Goal: Information Seeking & Learning: Learn about a topic

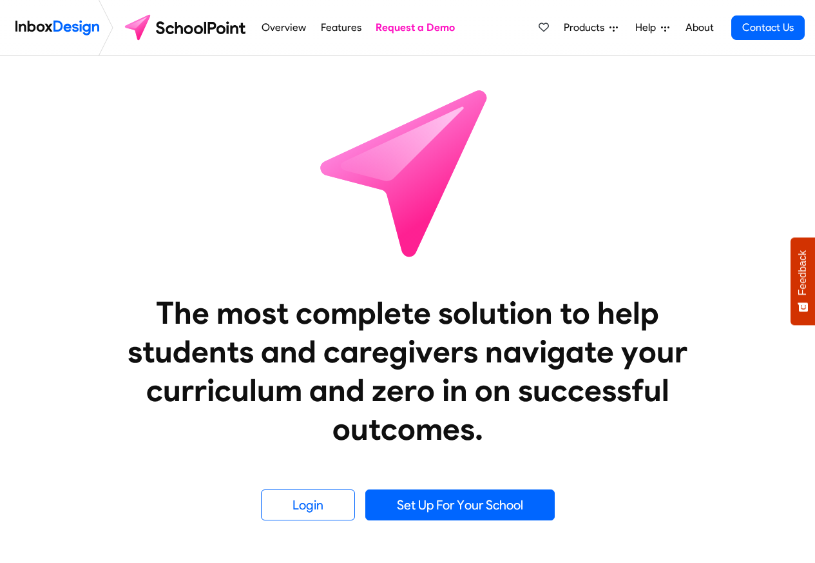
click at [59, 28] on img at bounding box center [57, 28] width 84 height 26
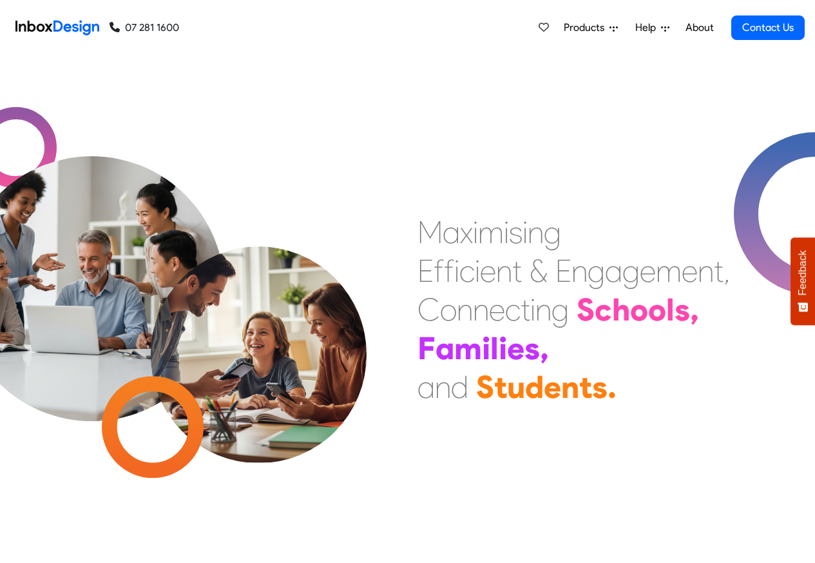
click at [657, 28] on span "Help" at bounding box center [648, 27] width 26 height 15
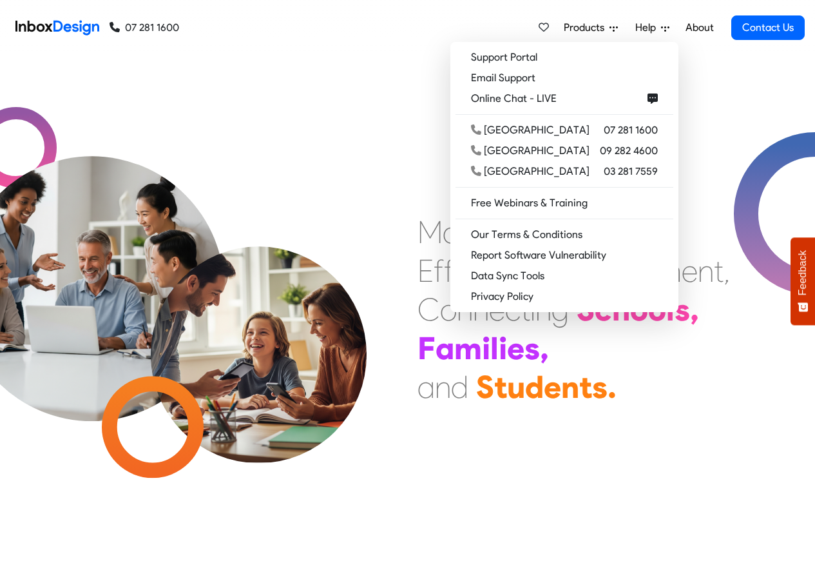
click at [591, 28] on span "Products" at bounding box center [587, 27] width 46 height 15
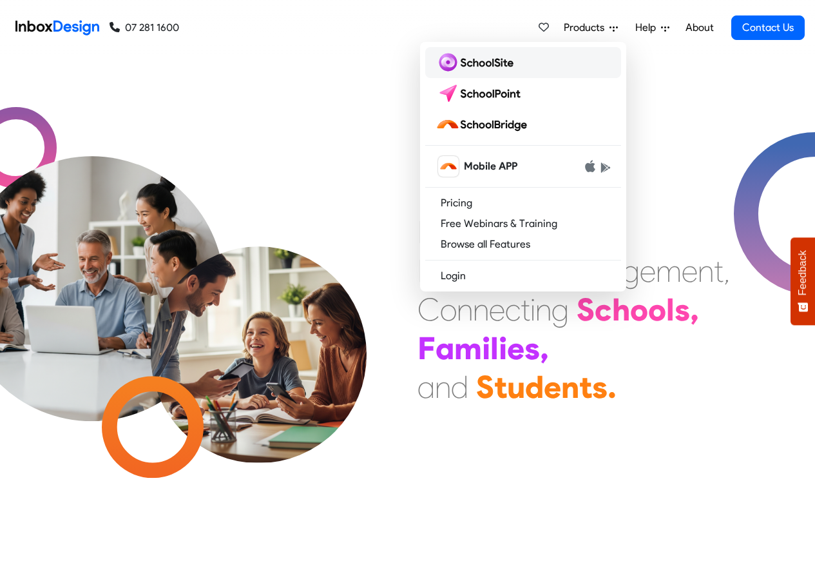
click at [488, 61] on img at bounding box center [477, 62] width 83 height 21
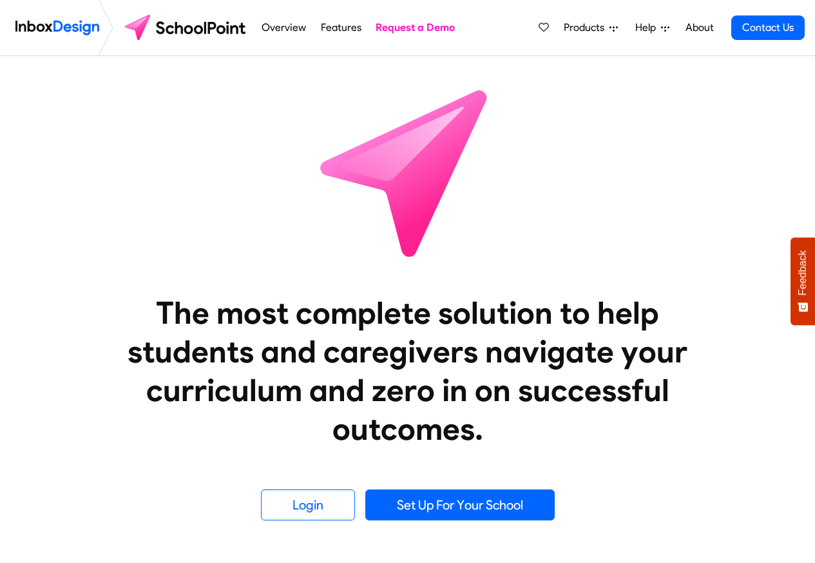
click at [266, 28] on link "Overview" at bounding box center [284, 28] width 52 height 26
click at [336, 28] on link "Features" at bounding box center [341, 28] width 48 height 26
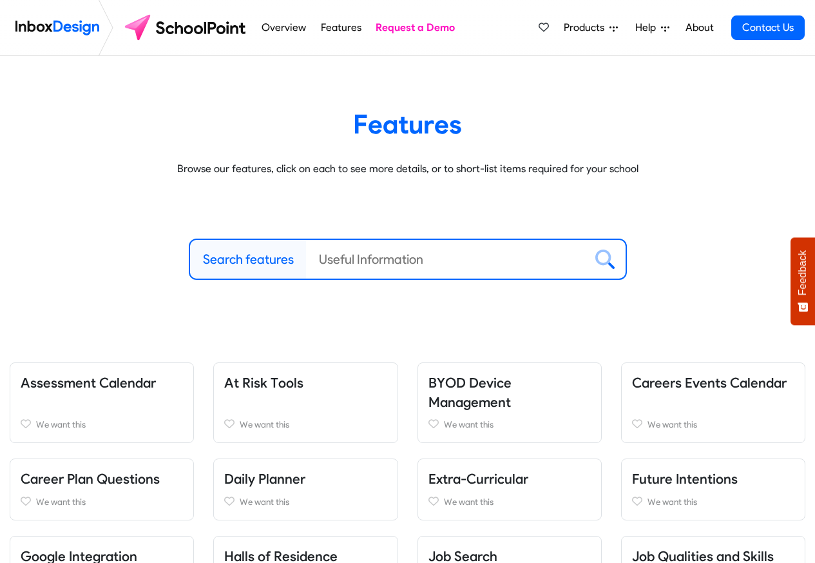
click at [336, 29] on link "Features" at bounding box center [341, 28] width 48 height 26
click at [268, 260] on label "Search features" at bounding box center [248, 258] width 91 height 19
click at [306, 260] on input "Search features" at bounding box center [445, 259] width 279 height 39
paste input "Inbox Design"
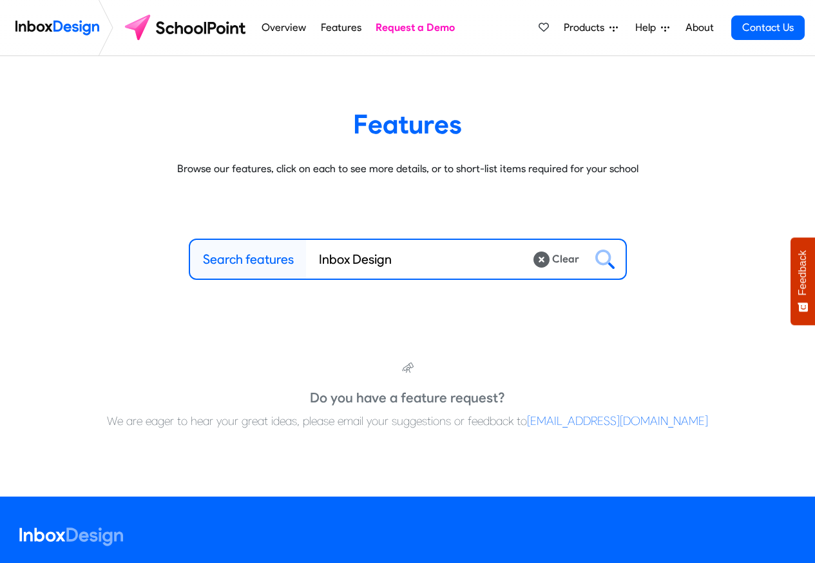
type input "Inbox Design"
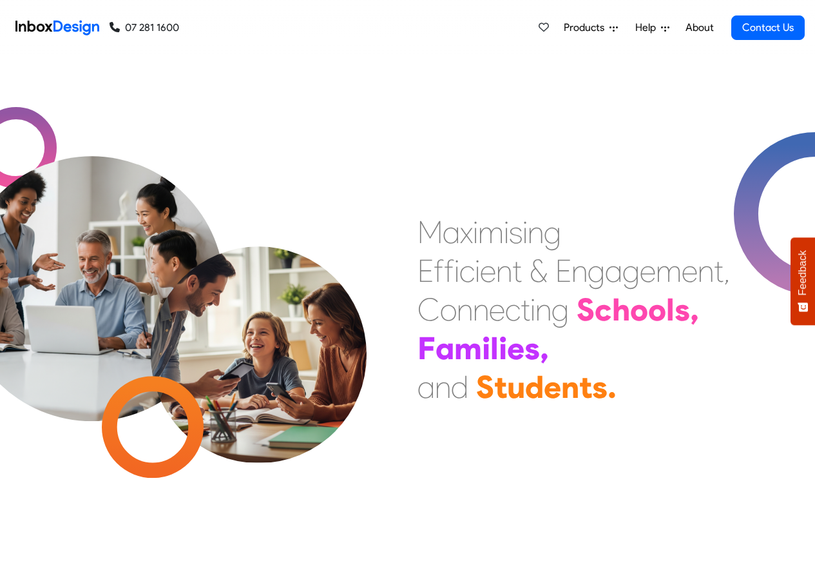
click at [588, 30] on span "Products" at bounding box center [587, 27] width 46 height 15
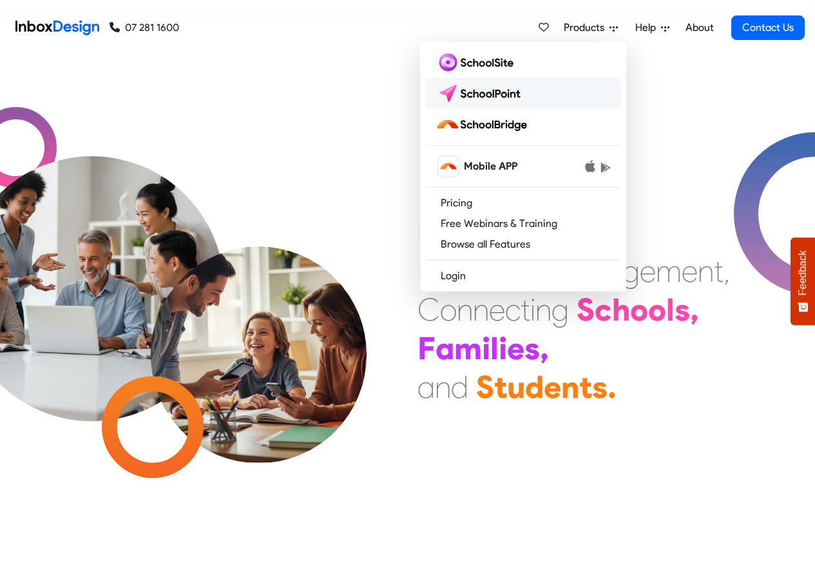
click at [485, 90] on img at bounding box center [481, 93] width 91 height 21
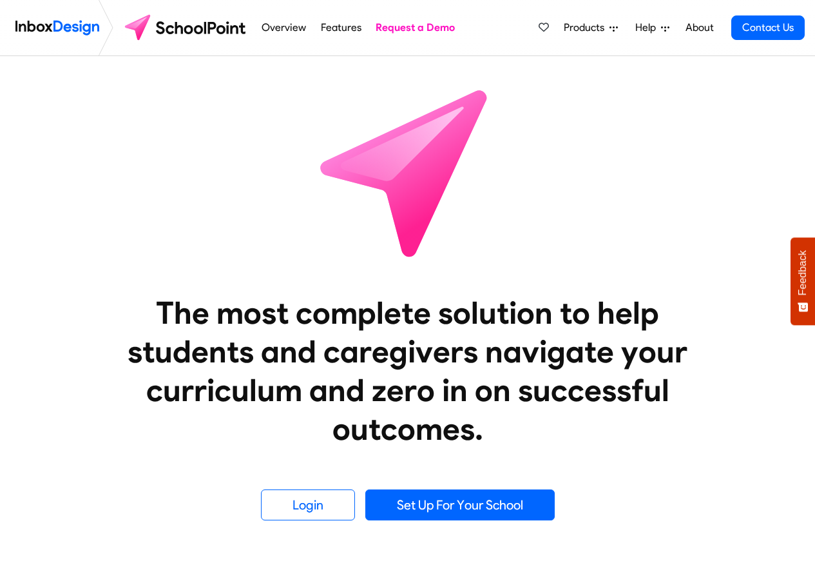
click at [269, 29] on link "Overview" at bounding box center [284, 28] width 52 height 26
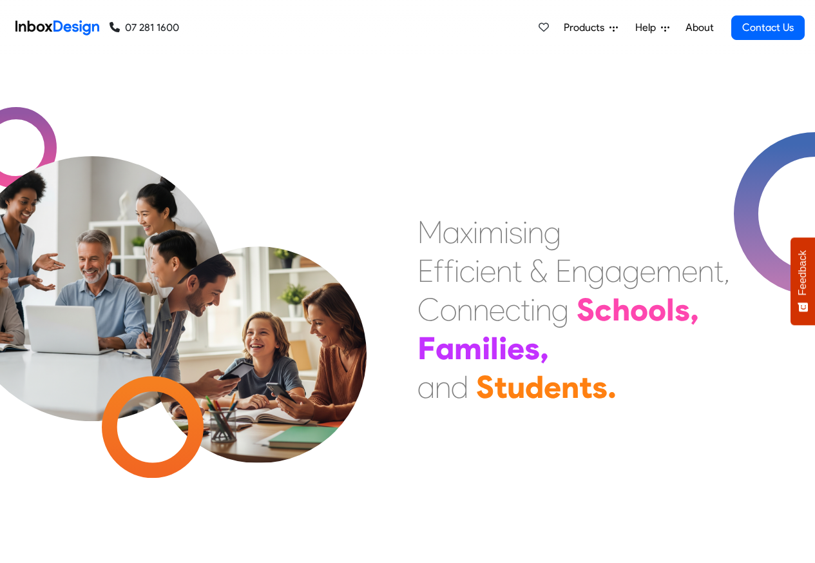
click at [575, 30] on span "Products" at bounding box center [587, 27] width 46 height 15
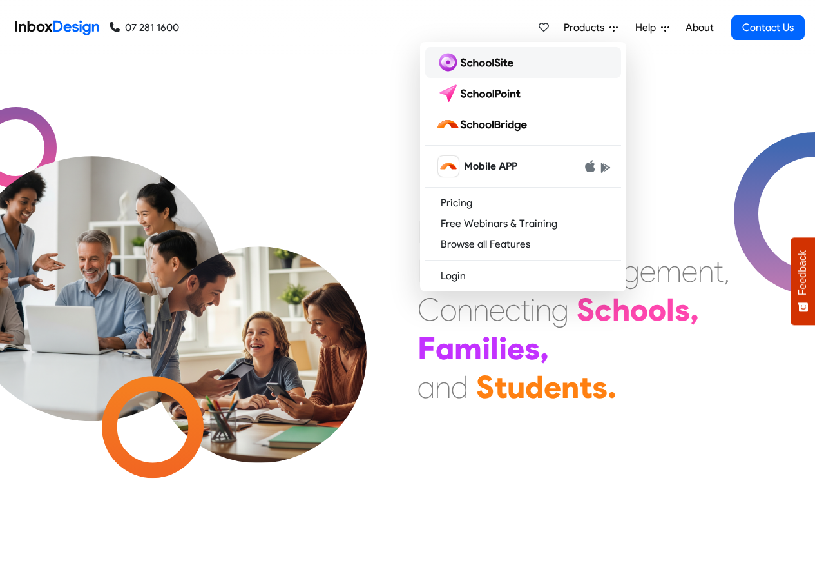
click at [465, 61] on img at bounding box center [477, 62] width 83 height 21
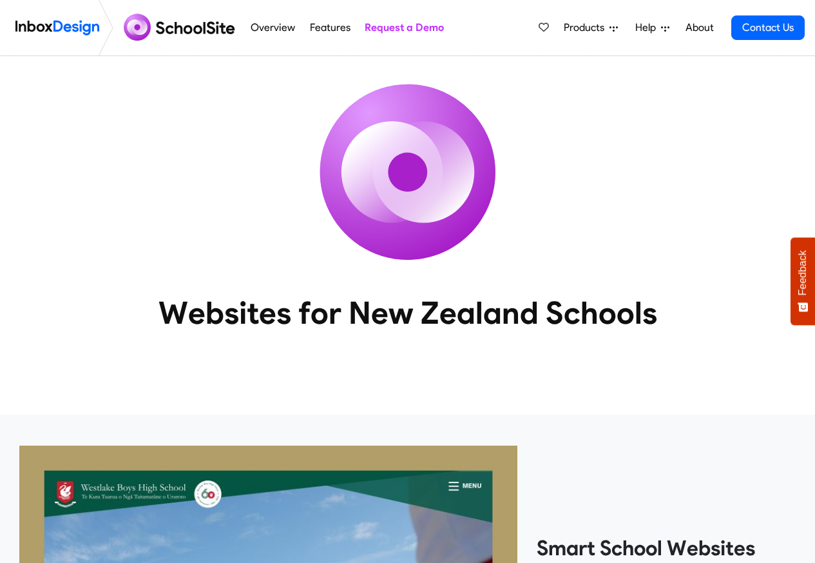
click at [648, 26] on span "Help" at bounding box center [648, 27] width 26 height 15
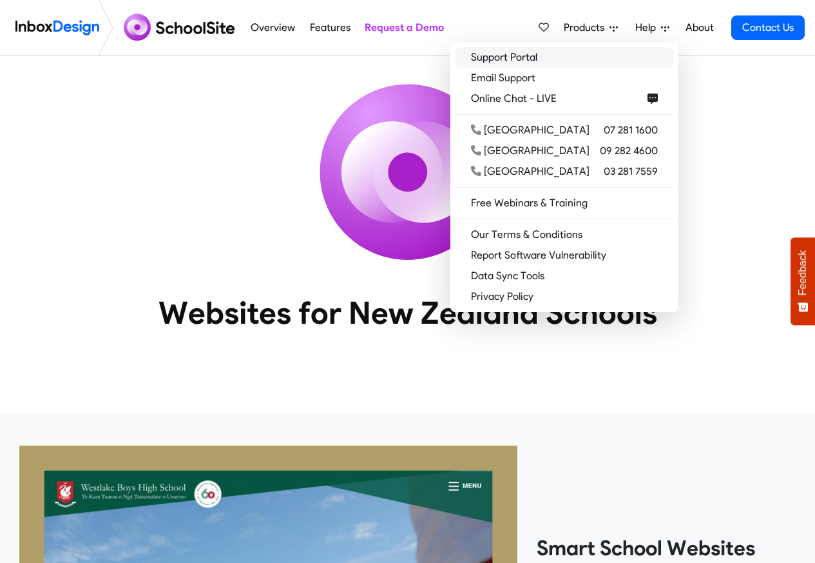
click at [548, 58] on link "Support Portal" at bounding box center [565, 57] width 218 height 21
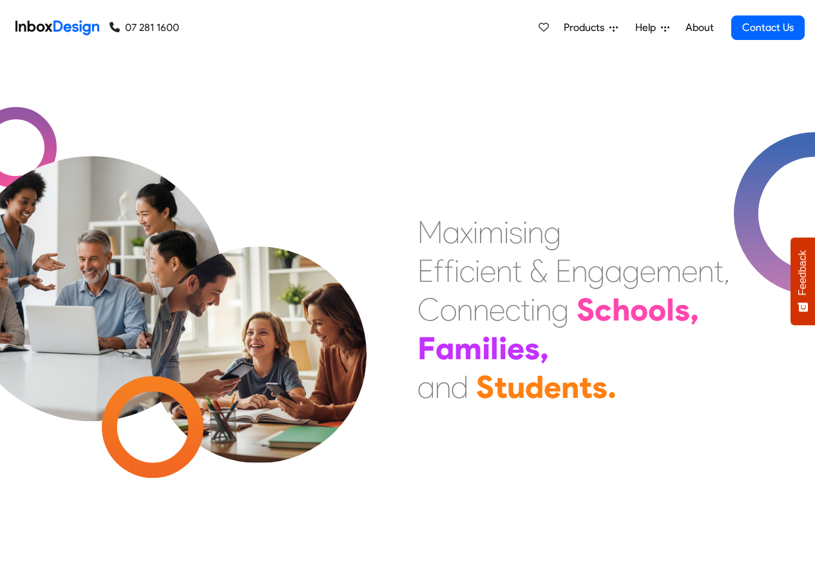
click at [578, 30] on span "Products" at bounding box center [587, 27] width 46 height 15
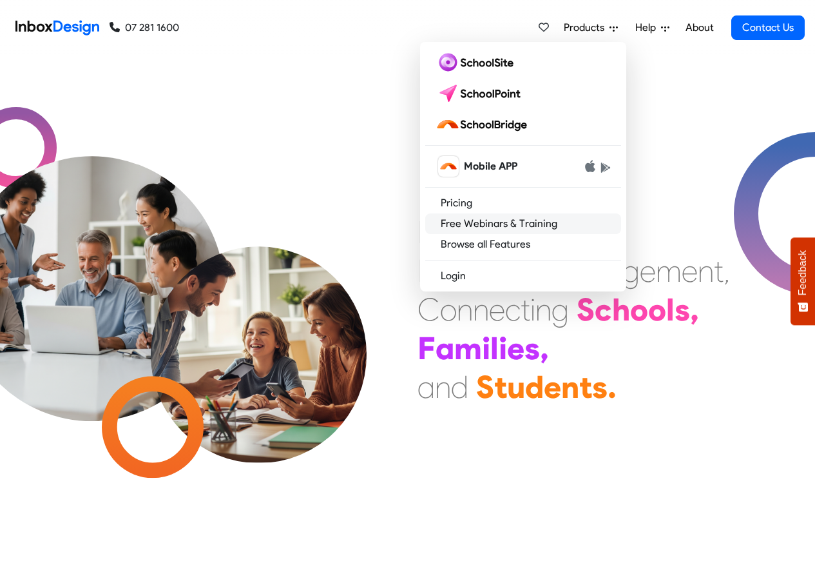
click at [480, 228] on link "Free Webinars & Training" at bounding box center [523, 223] width 196 height 21
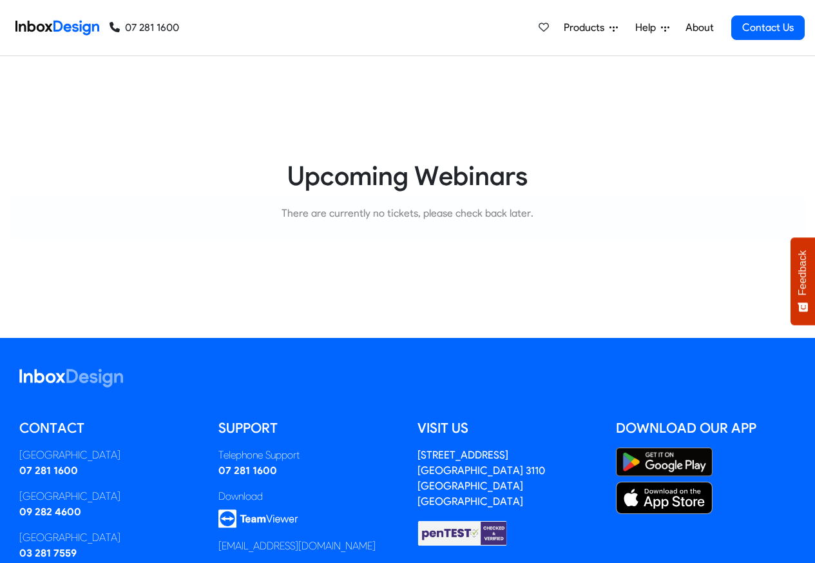
click at [580, 26] on span "Products" at bounding box center [587, 27] width 46 height 15
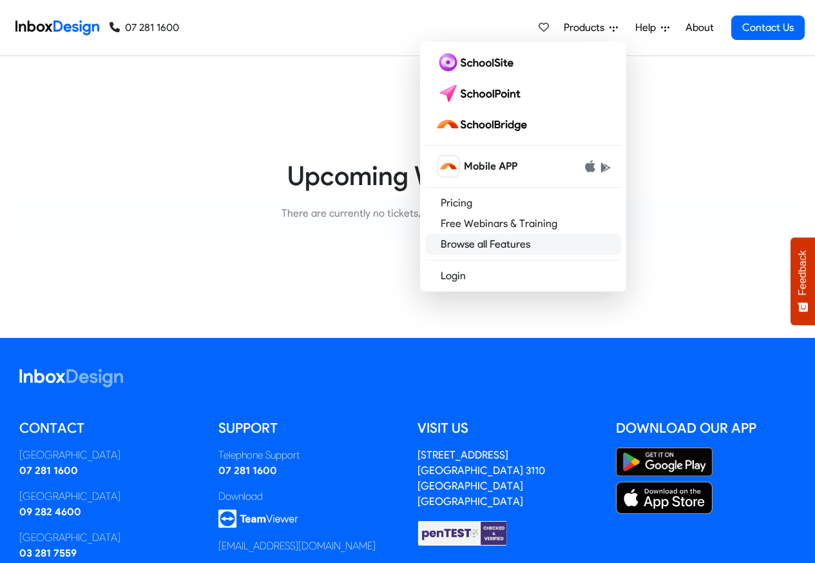
click at [469, 242] on link "Browse all Features" at bounding box center [523, 244] width 196 height 21
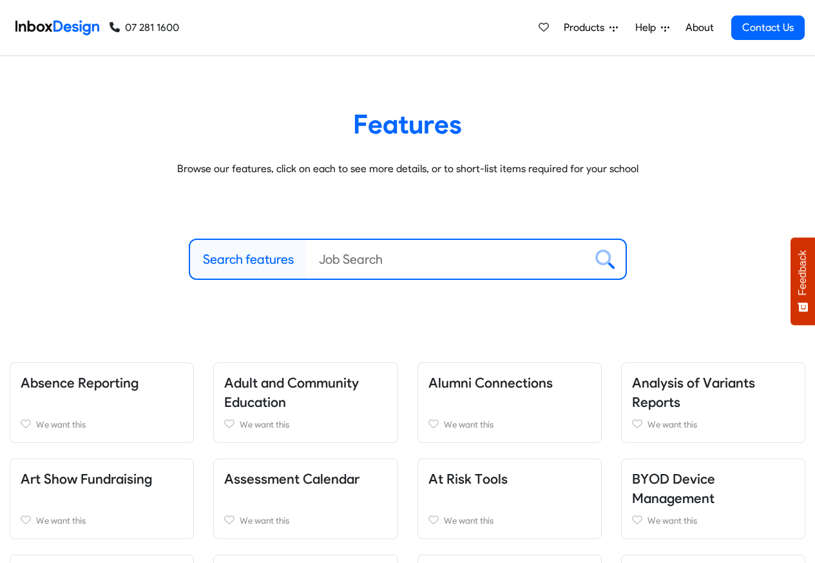
click at [253, 258] on label "Search features" at bounding box center [248, 258] width 91 height 19
click at [306, 258] on input "Search features" at bounding box center [445, 259] width 279 height 39
paste input "Inbox Design"
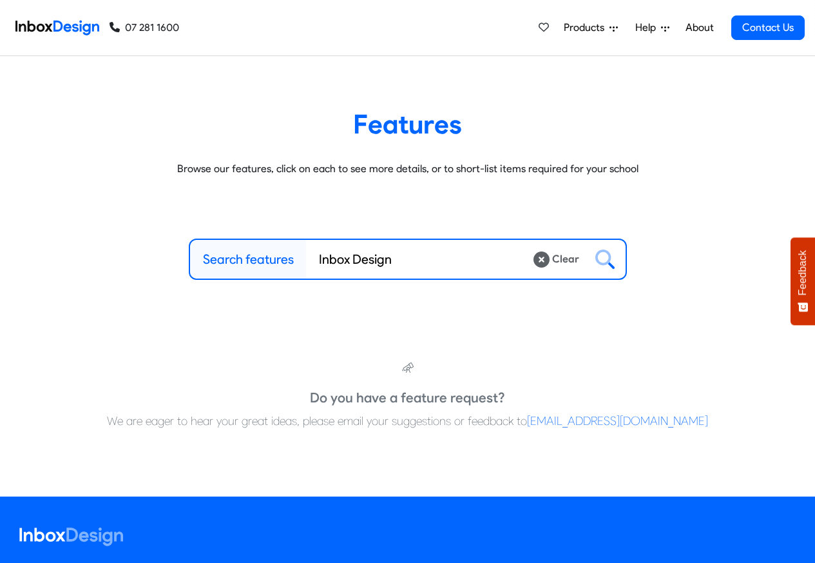
type input "Inbox Design"
click at [607, 258] on icon at bounding box center [604, 258] width 19 height 19
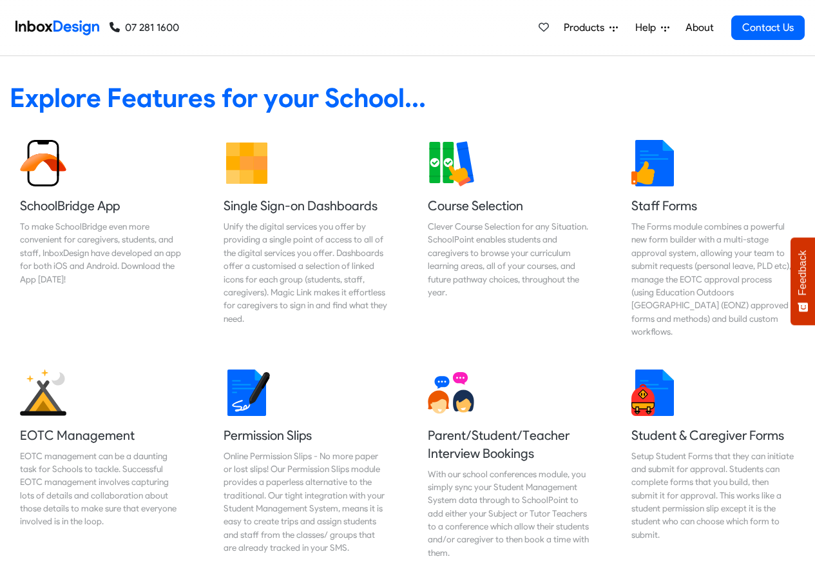
scroll to position [541, 0]
